Goal: Task Accomplishment & Management: Complete application form

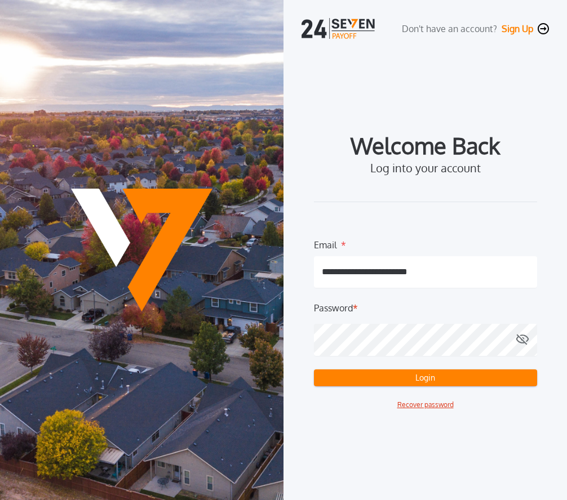
type input "**********"
click at [452, 381] on button "Login" at bounding box center [425, 378] width 223 height 17
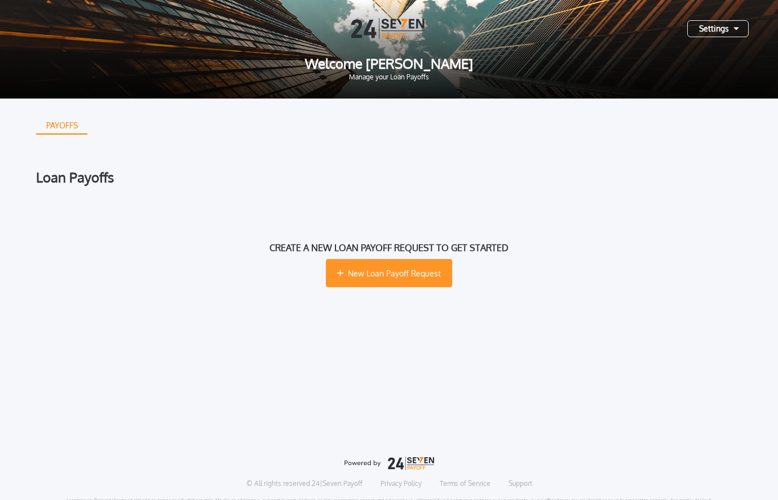
click at [424, 273] on span "New Loan Payoff Request" at bounding box center [394, 274] width 93 height 12
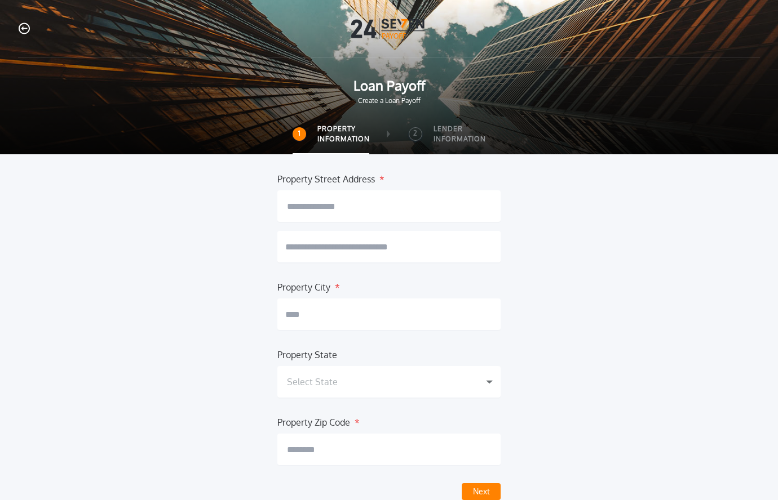
click at [16, 23] on div "Loan Payoff Create a Loan Payoff" at bounding box center [389, 62] width 778 height 124
click at [21, 27] on icon "button" at bounding box center [24, 29] width 11 height 12
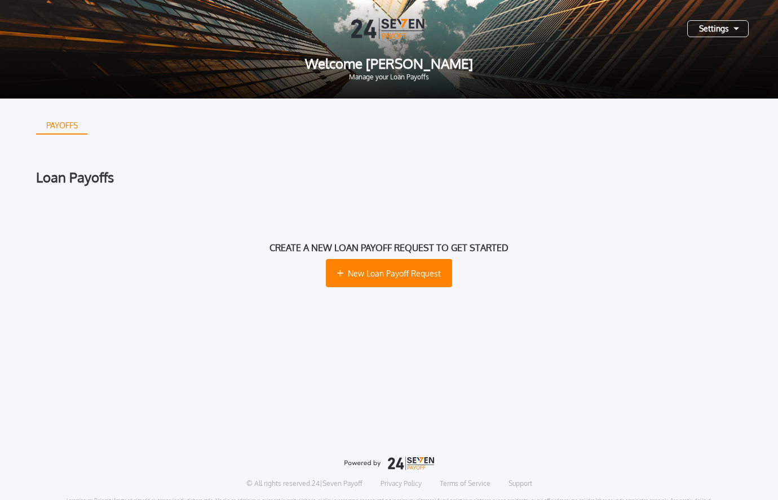
click at [566, 33] on div "Settings" at bounding box center [717, 28] width 61 height 17
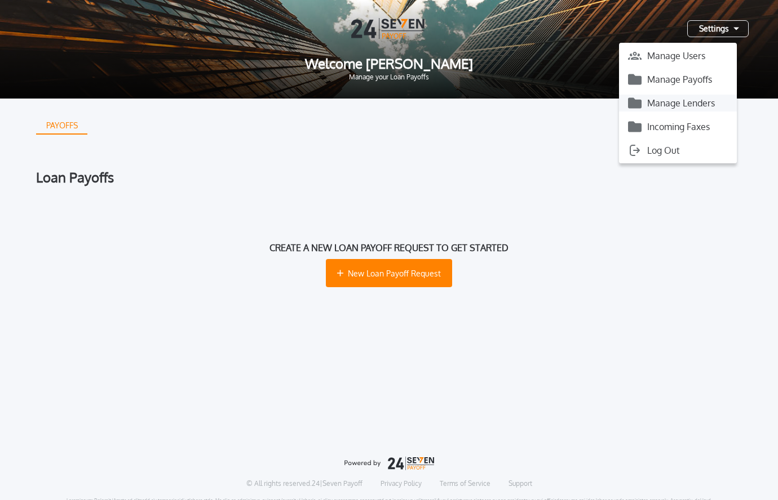
click at [566, 101] on button "Manage Lenders" at bounding box center [678, 103] width 118 height 17
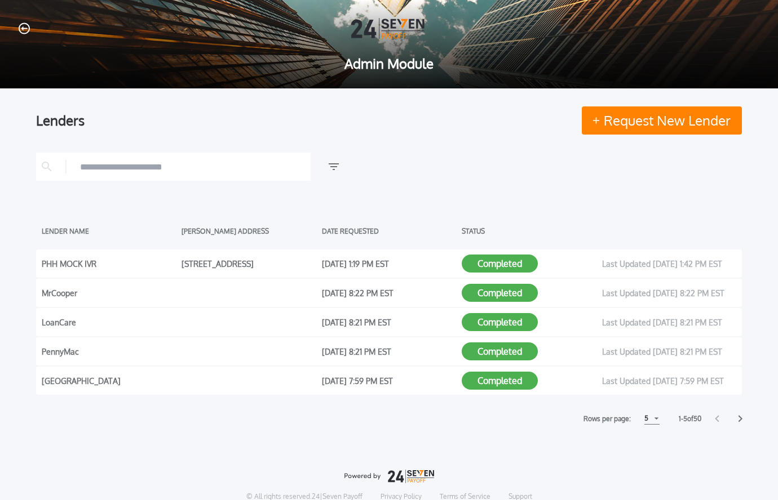
click at [26, 30] on icon "button" at bounding box center [24, 29] width 11 height 12
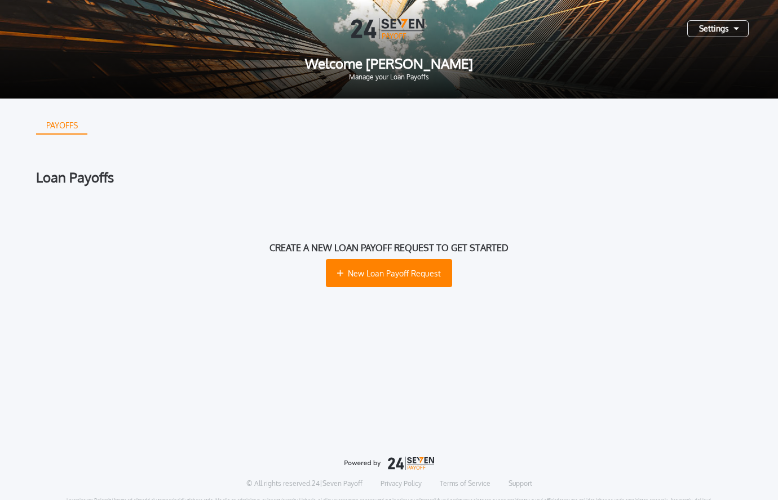
click at [566, 30] on div "Settings" at bounding box center [717, 28] width 61 height 17
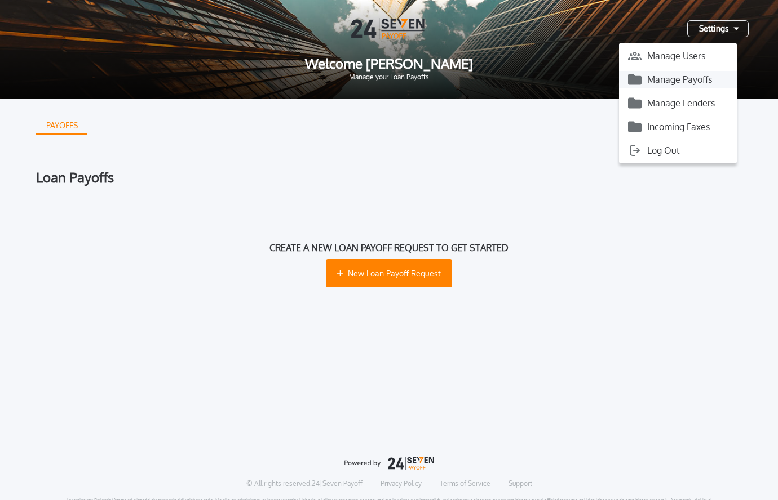
click at [566, 86] on button "Manage Payoffs" at bounding box center [678, 79] width 118 height 17
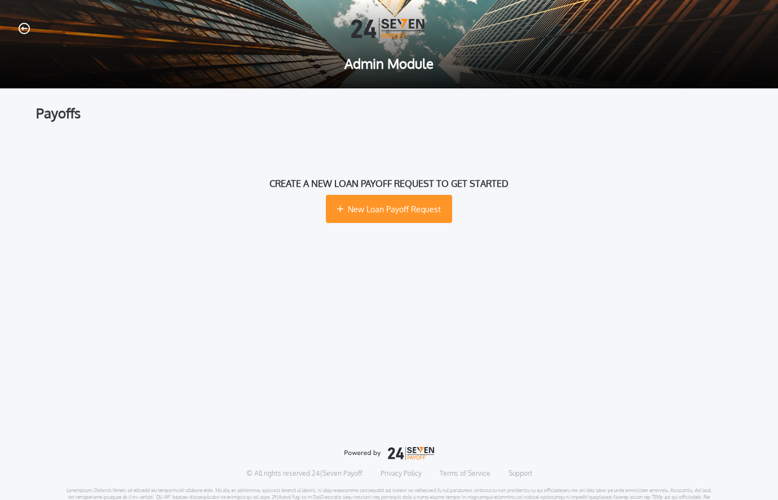
click at [413, 216] on button "New Loan Payoff Request" at bounding box center [389, 209] width 126 height 28
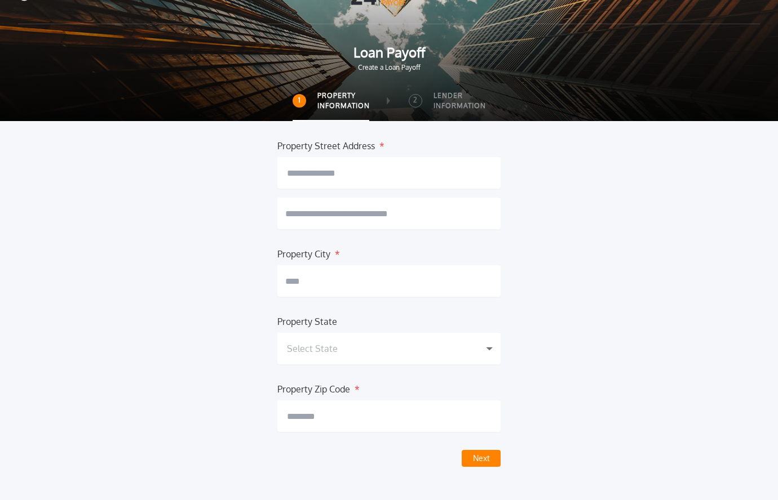
scroll to position [34, 0]
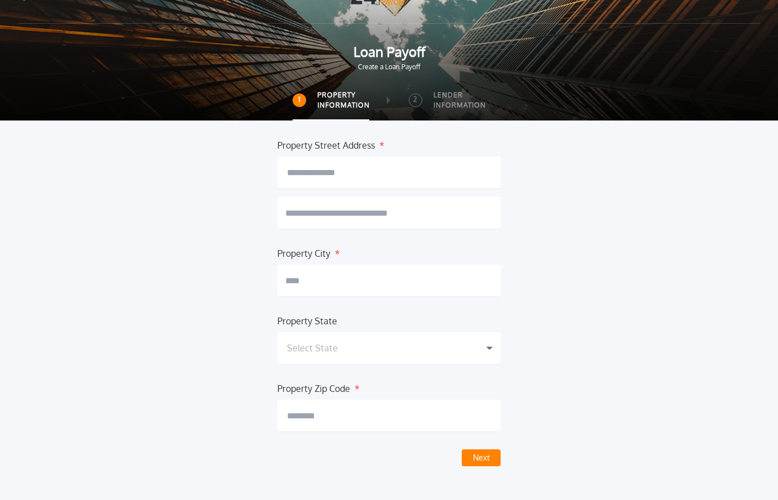
click at [482, 461] on button "Next" at bounding box center [480, 458] width 39 height 17
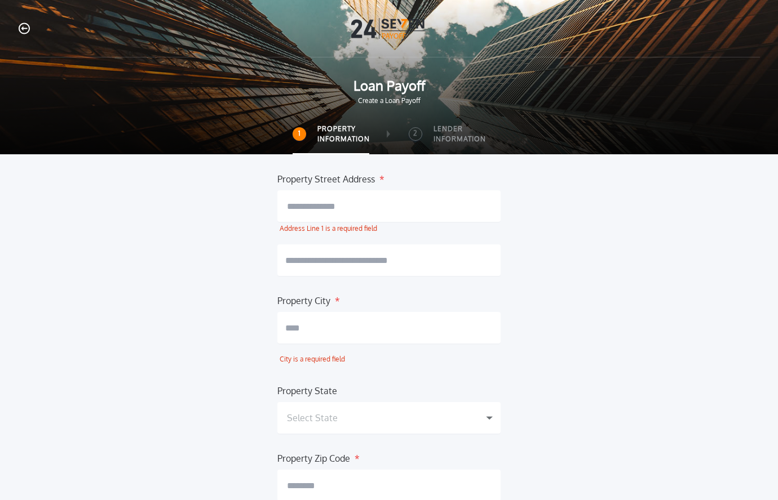
scroll to position [0, 0]
click at [380, 25] on img at bounding box center [389, 28] width 76 height 21
click at [385, 39] on div "Loan Payoff Create a Loan Payoff" at bounding box center [389, 62] width 778 height 124
click at [387, 90] on span "Loan Payoff" at bounding box center [389, 86] width 742 height 20
click at [387, 110] on div "Loan Payoff Create a Loan Payoff" at bounding box center [389, 62] width 778 height 124
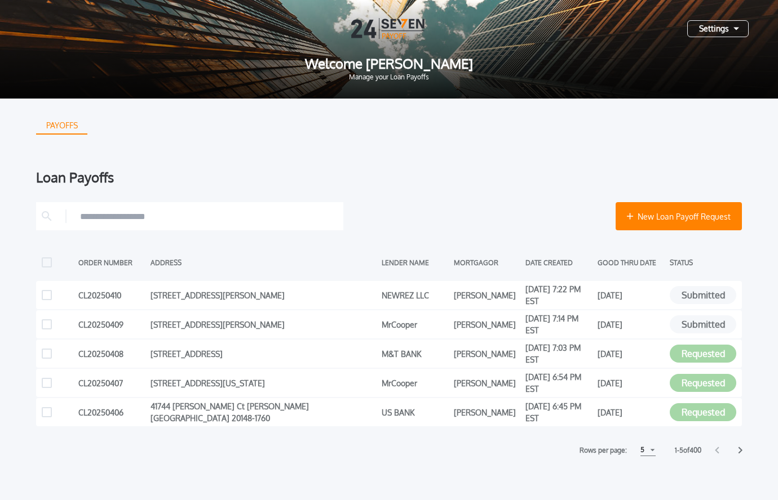
click at [739, 450] on icon at bounding box center [740, 450] width 5 height 7
